Goal: Information Seeking & Learning: Learn about a topic

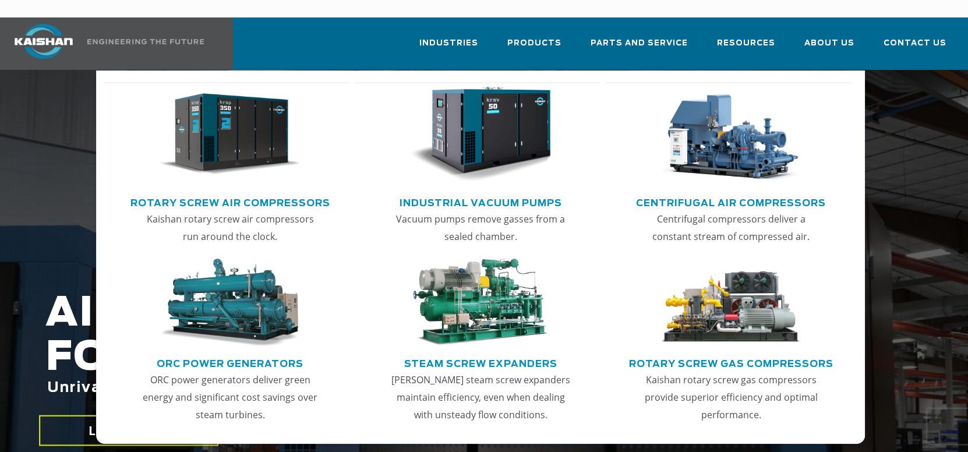
click at [226, 136] on img "Main menu" at bounding box center [229, 134] width 141 height 95
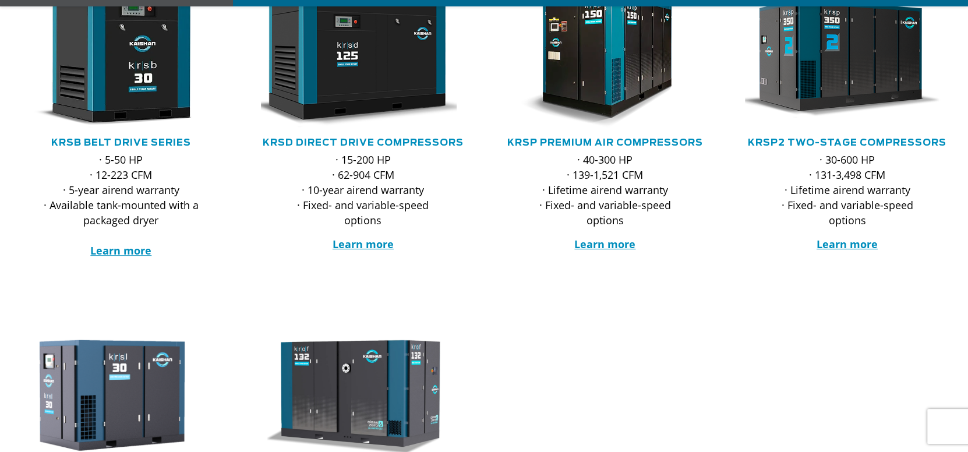
scroll to position [291, 0]
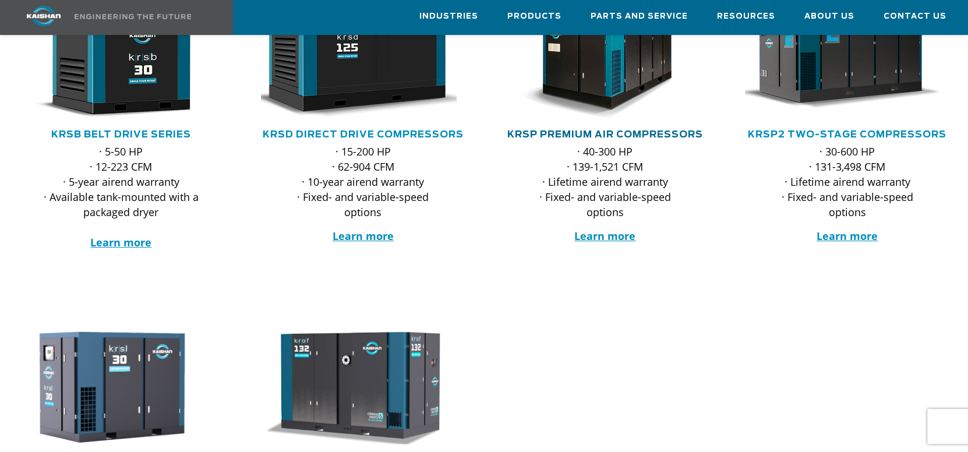
click at [590, 130] on link "KRSP Premium Air Compressors" at bounding box center [605, 134] width 196 height 9
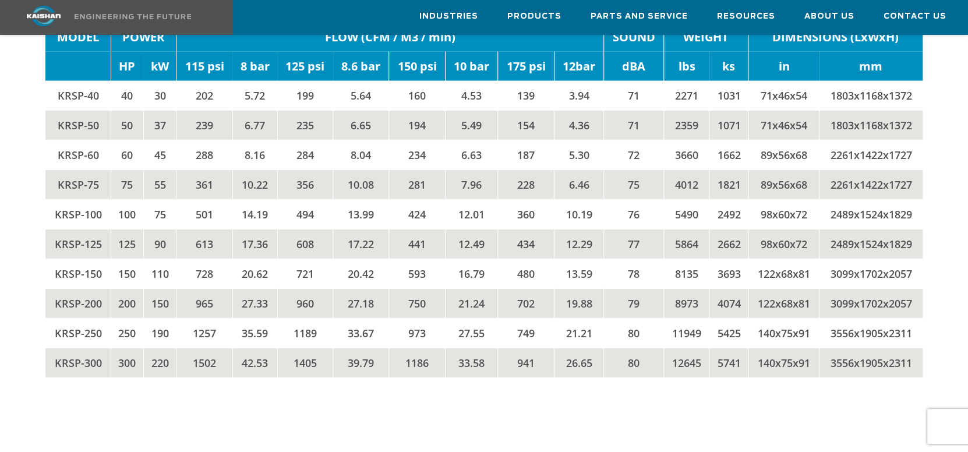
scroll to position [1979, 0]
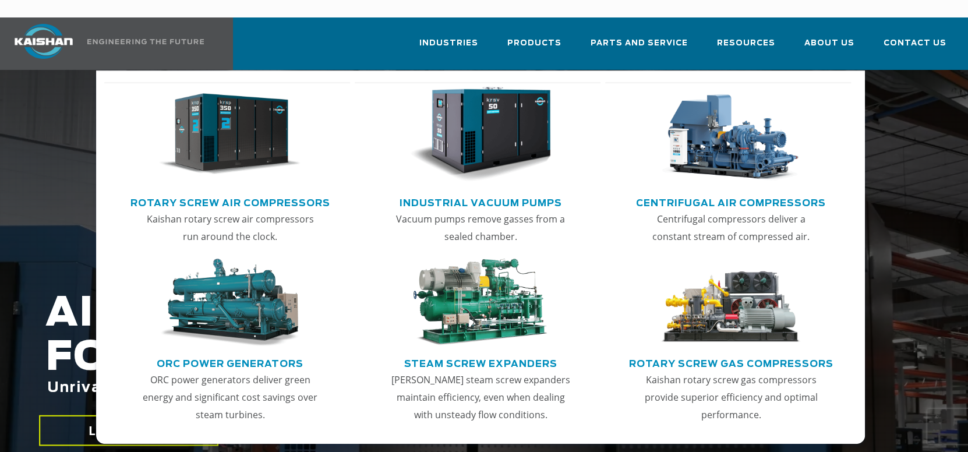
click at [217, 98] on img "Main menu" at bounding box center [229, 134] width 141 height 95
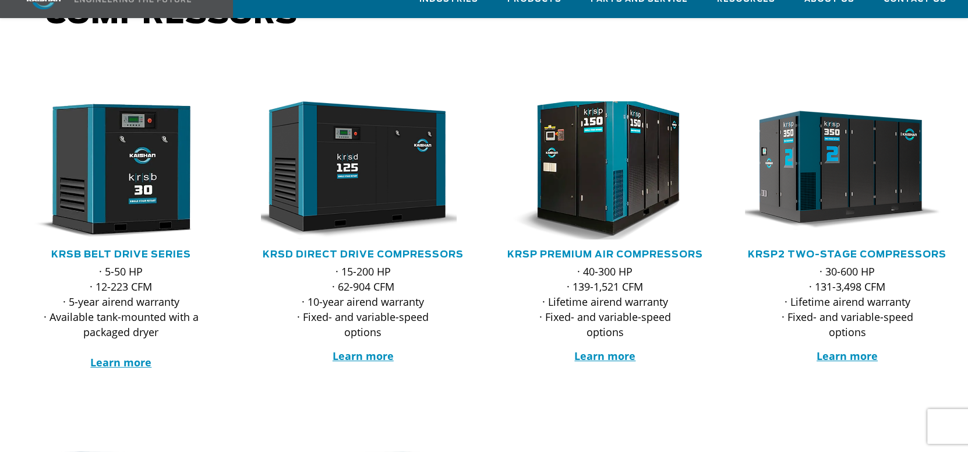
scroll to position [175, 0]
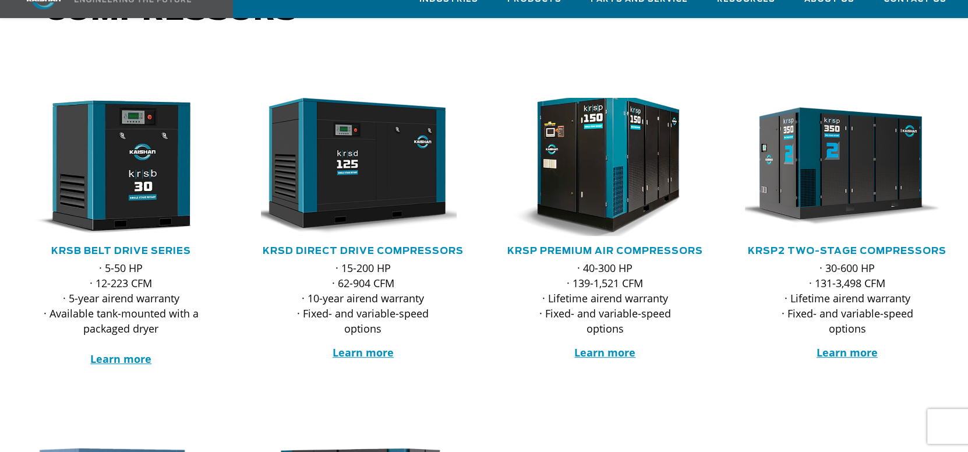
click at [583, 157] on img at bounding box center [595, 167] width 225 height 152
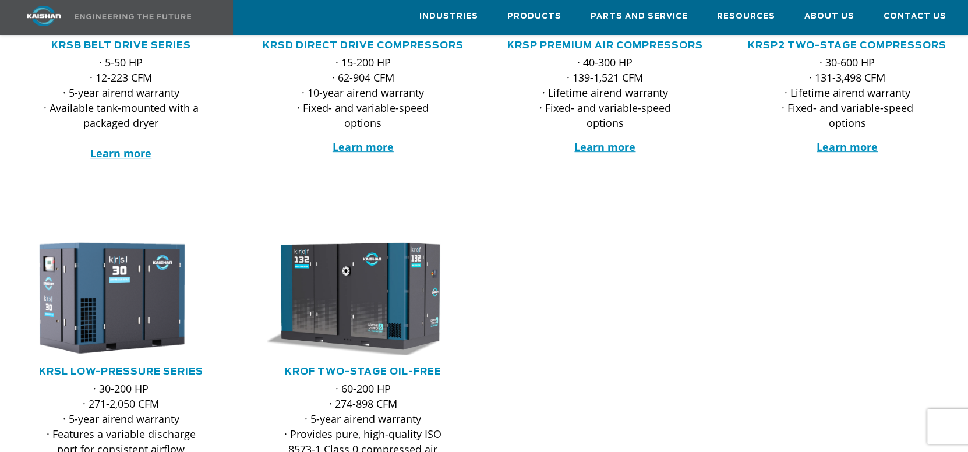
scroll to position [407, 0]
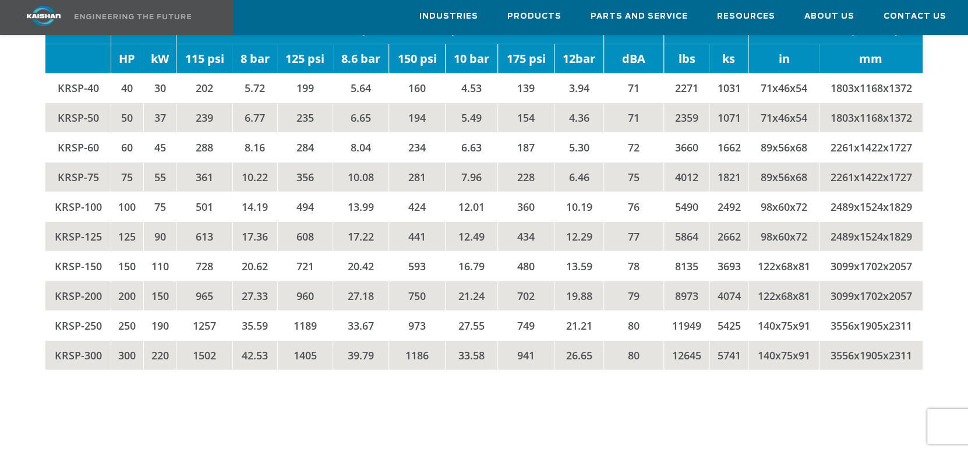
scroll to position [1979, 0]
